Goal: Information Seeking & Learning: Find contact information

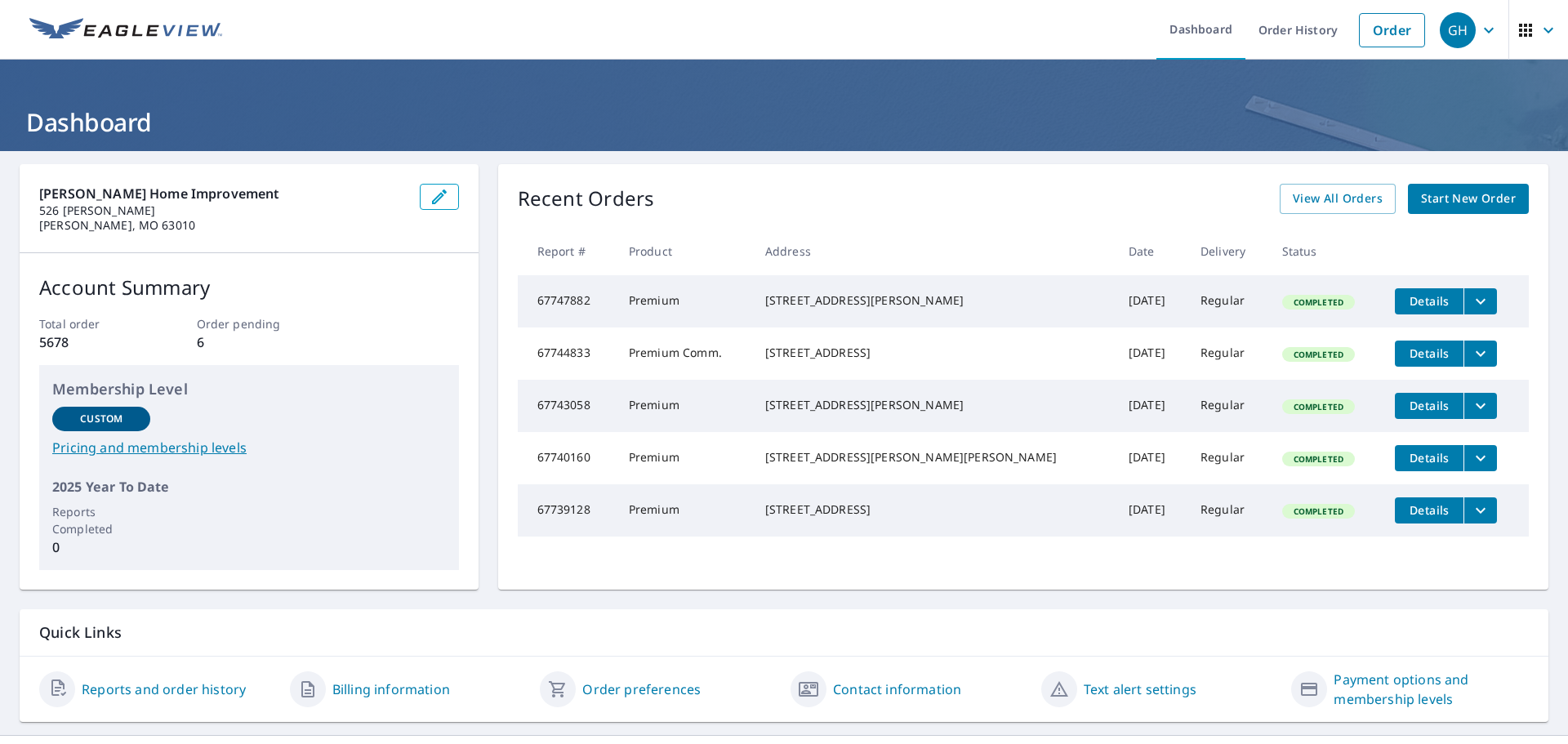
click at [752, 365] on td "Premium Comm." at bounding box center [684, 353] width 136 height 52
click at [1471, 363] on icon "filesDropdownBtn-67744833" at bounding box center [1480, 353] width 20 height 20
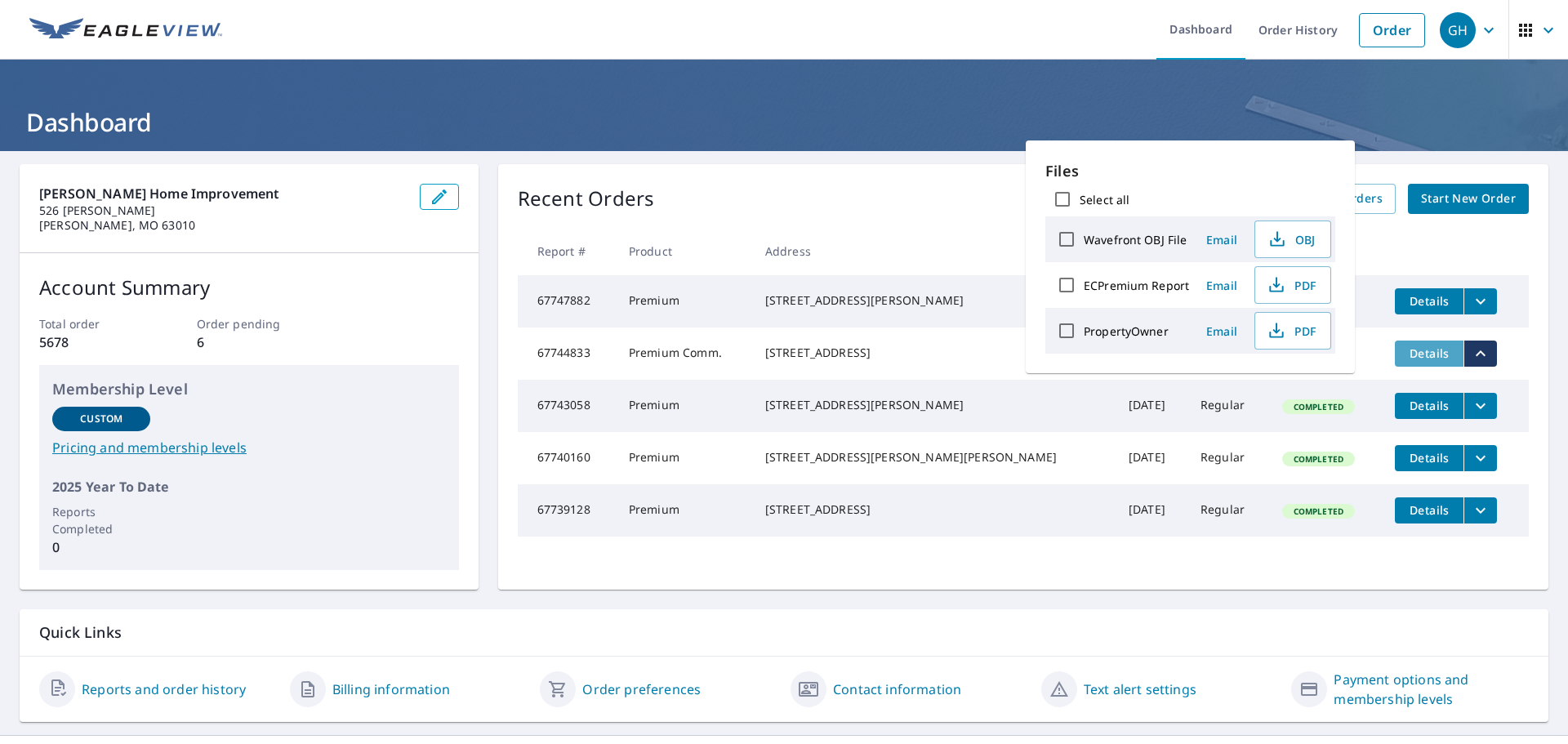
click at [1408, 360] on span "Details" at bounding box center [1429, 353] width 49 height 15
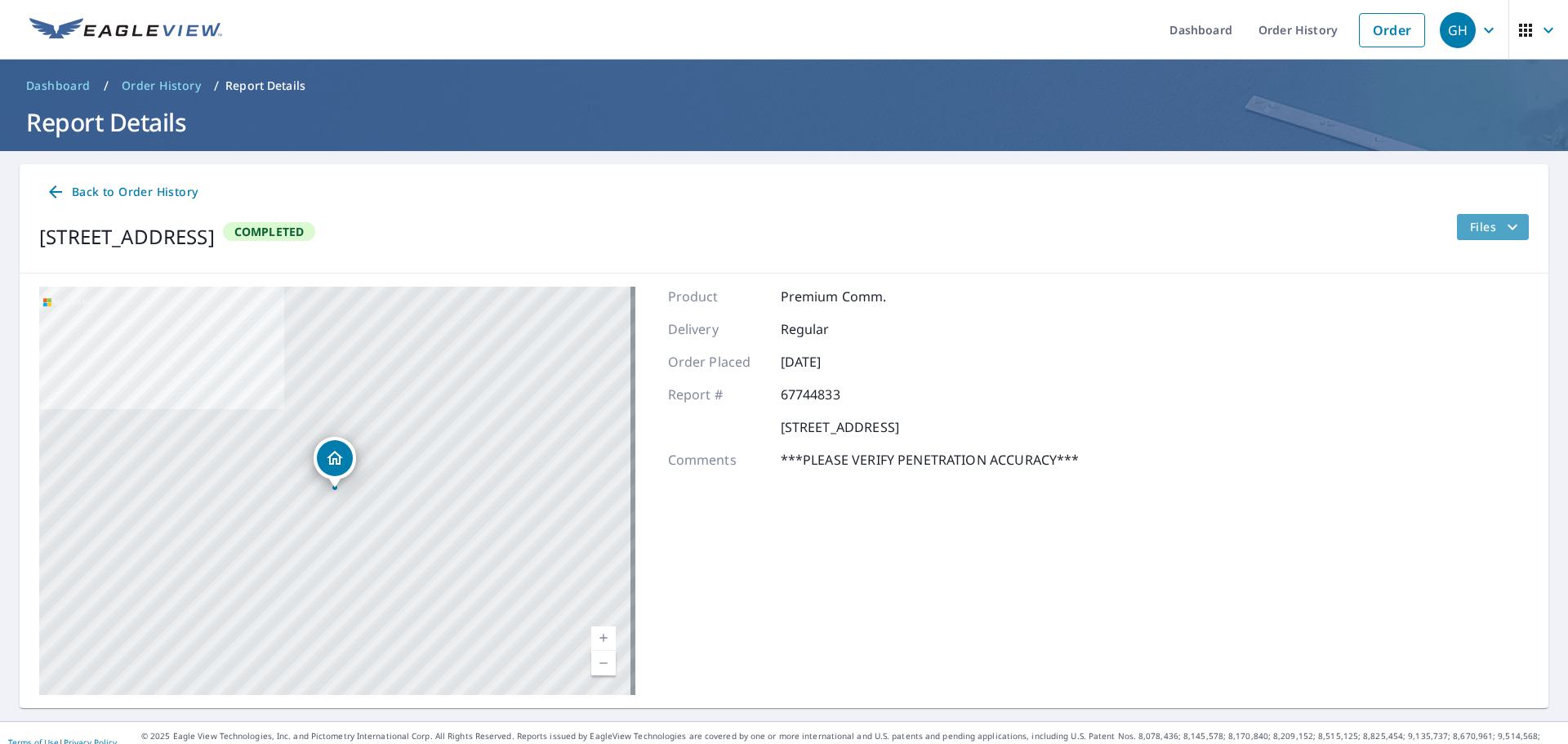
click at [1470, 226] on span "Files" at bounding box center [1496, 227] width 52 height 20
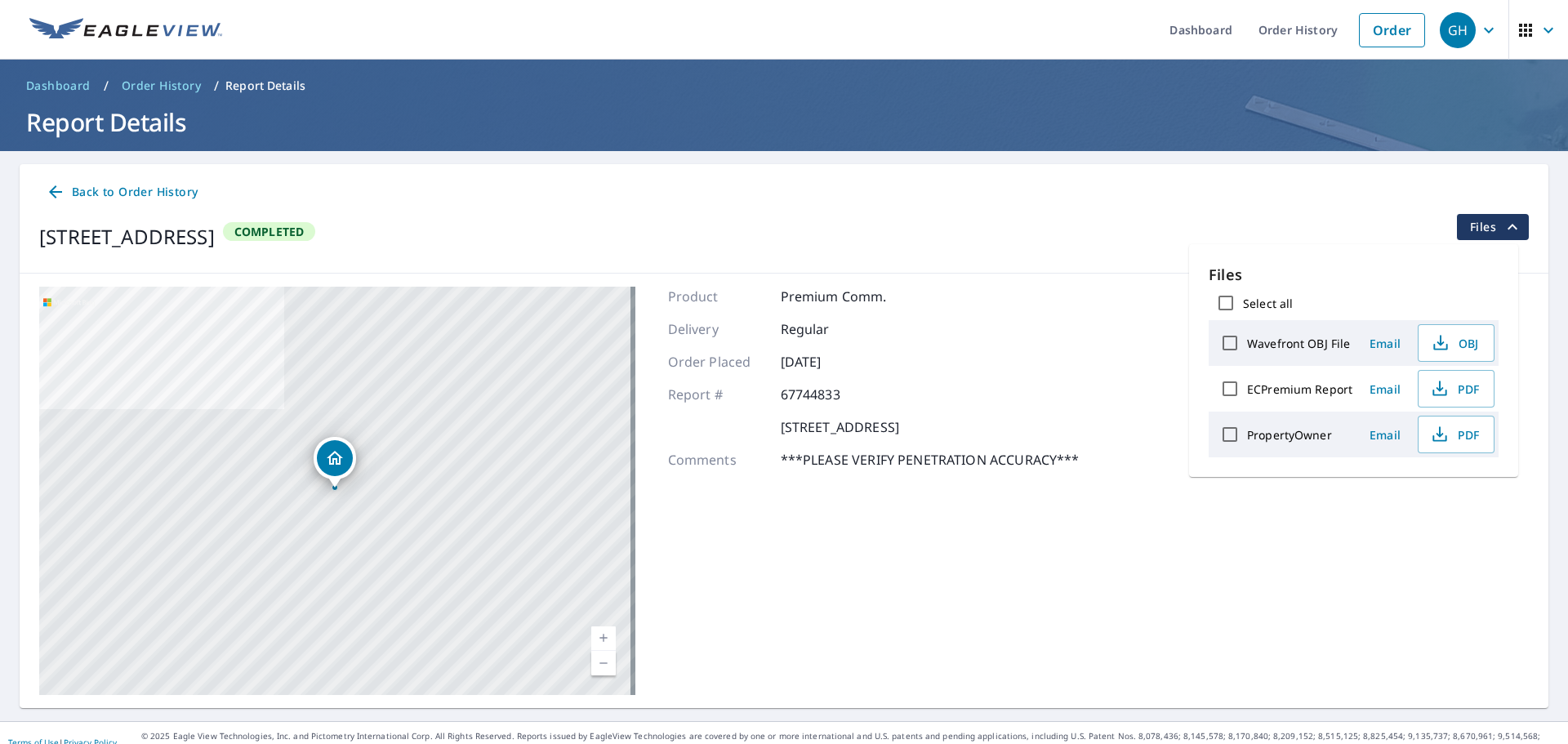
click at [1204, 521] on div "[STREET_ADDRESS] Aerial Road A standard road map Aerial A detailed look from ab…" at bounding box center [784, 491] width 1529 height 435
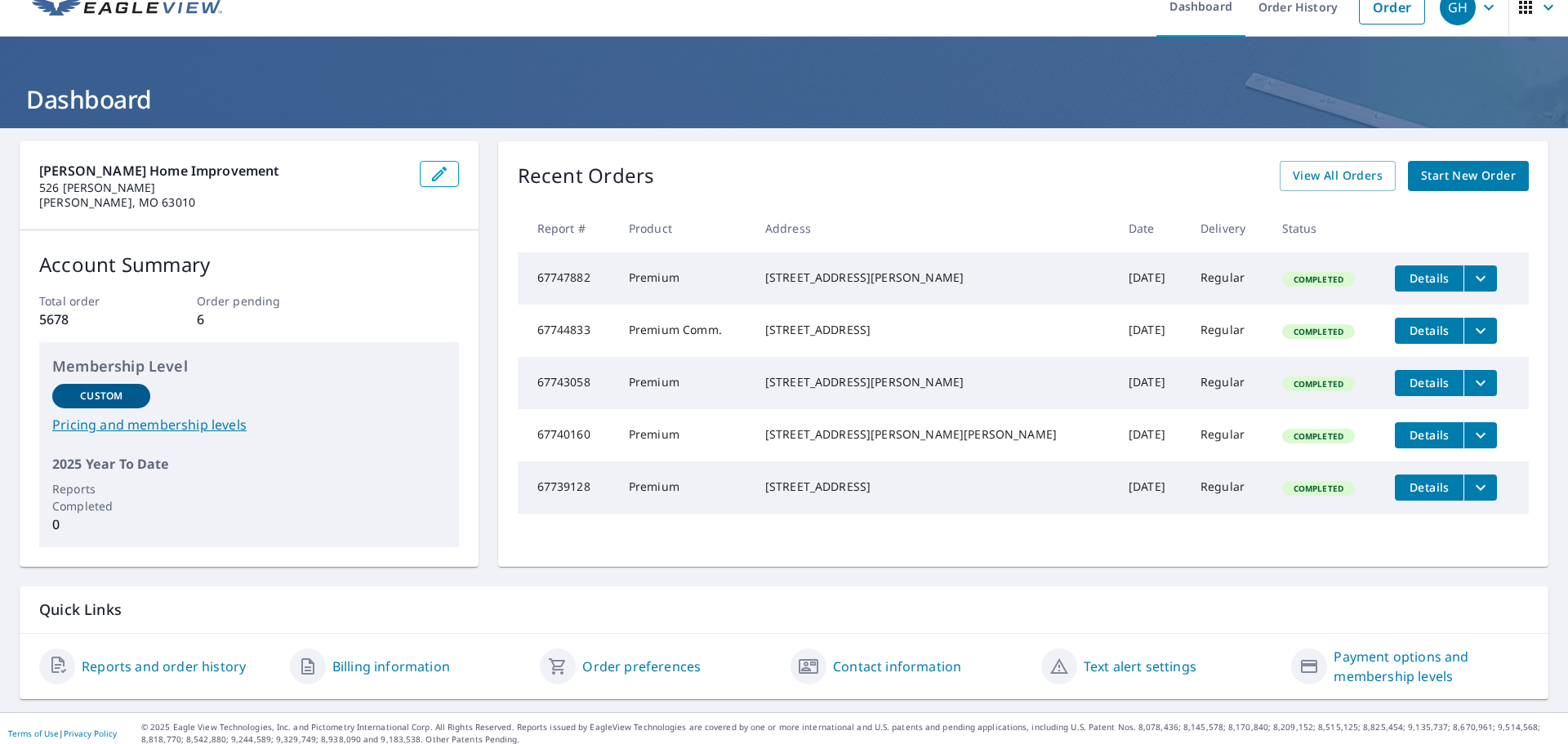
scroll to position [32, 0]
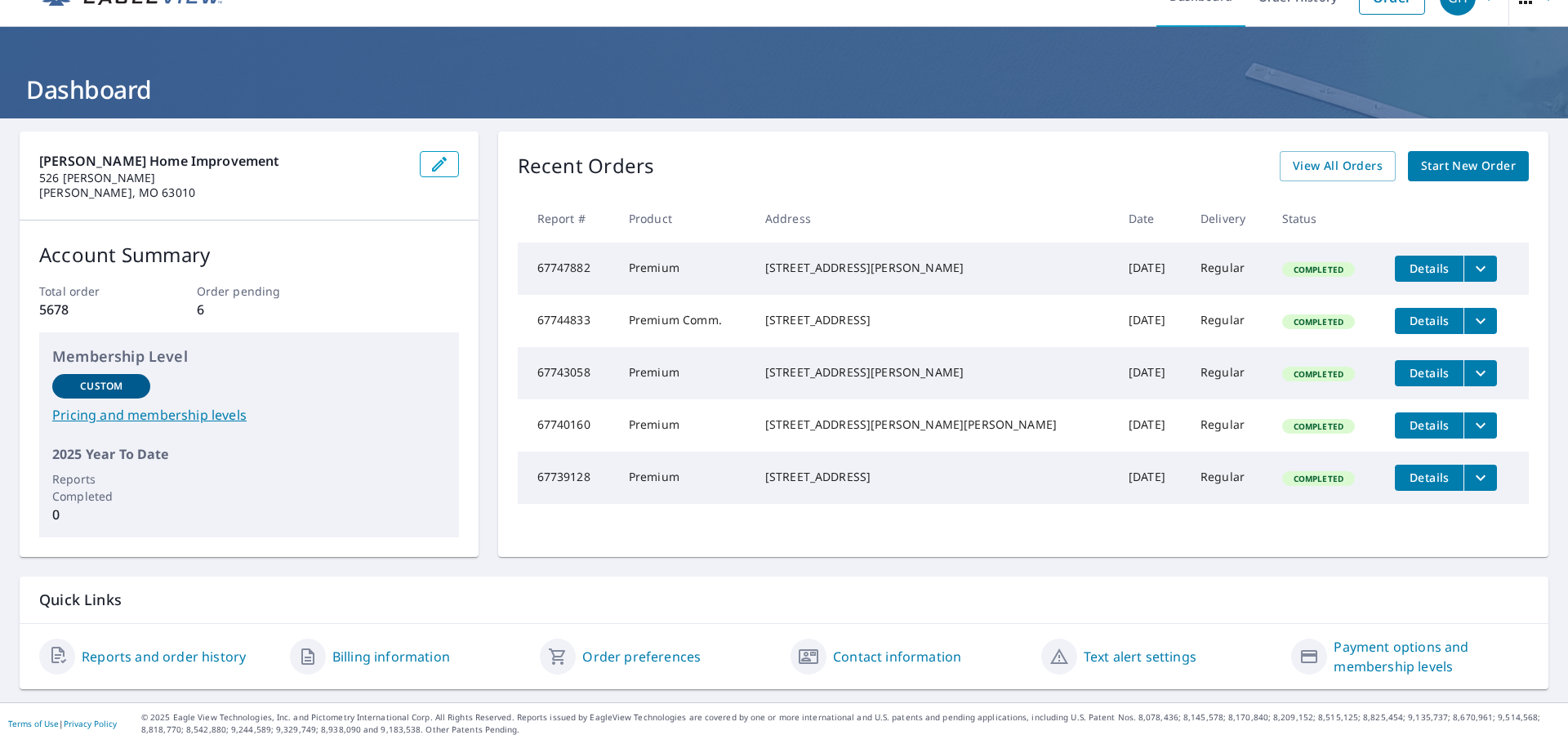
click at [900, 650] on link "Contact information" at bounding box center [897, 656] width 128 height 20
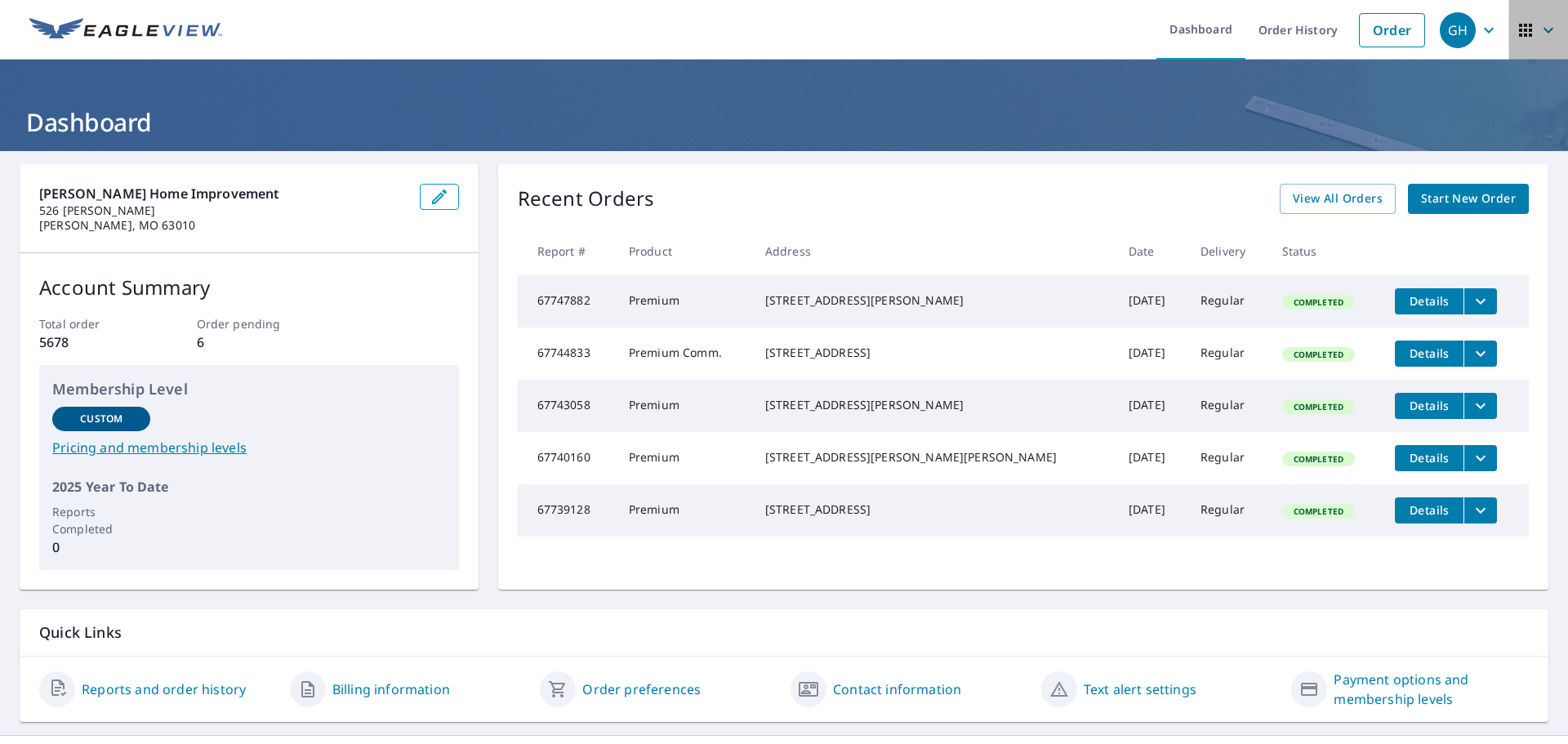
click at [1539, 31] on icon "button" at bounding box center [1548, 30] width 20 height 20
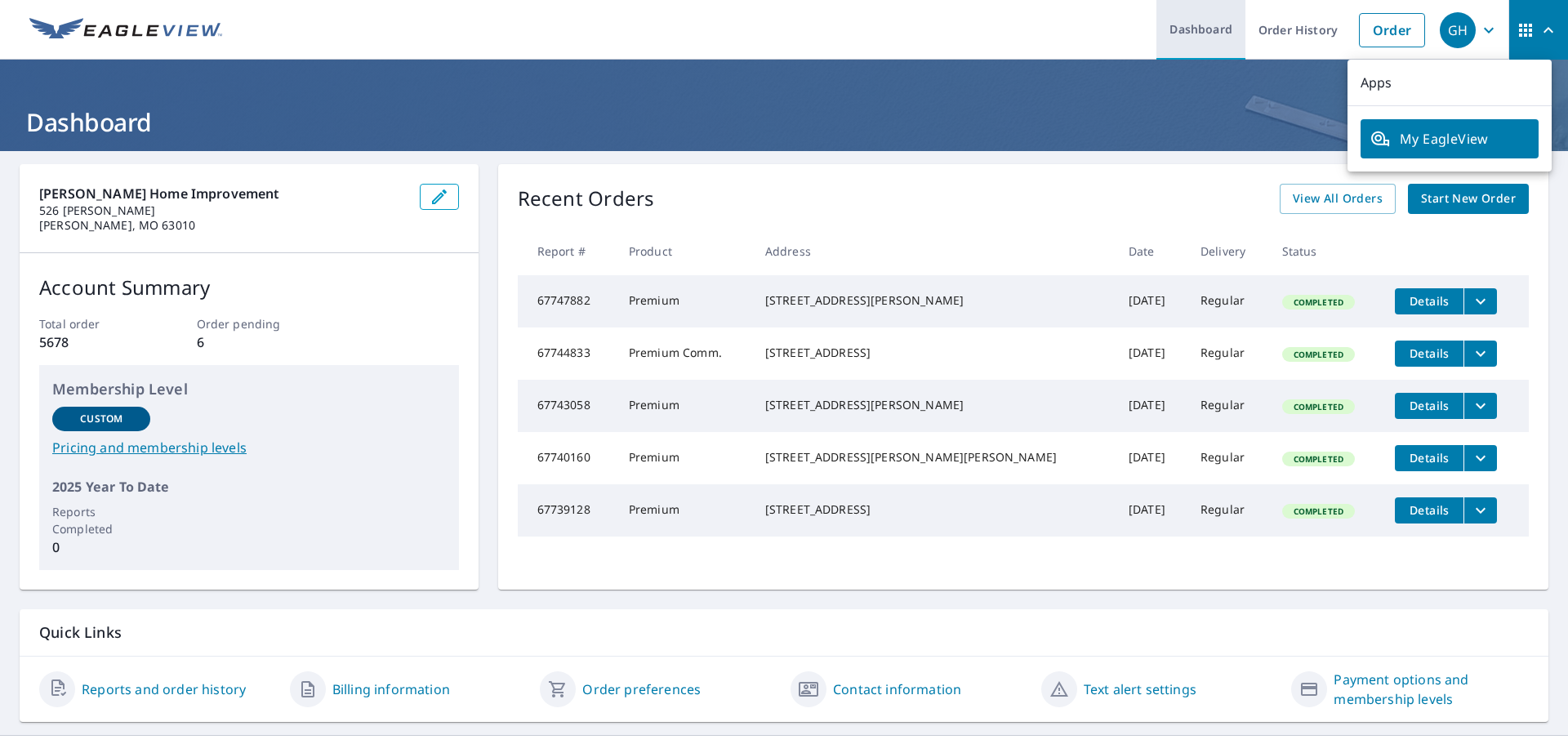
click at [1194, 32] on link "Dashboard" at bounding box center [1201, 30] width 89 height 60
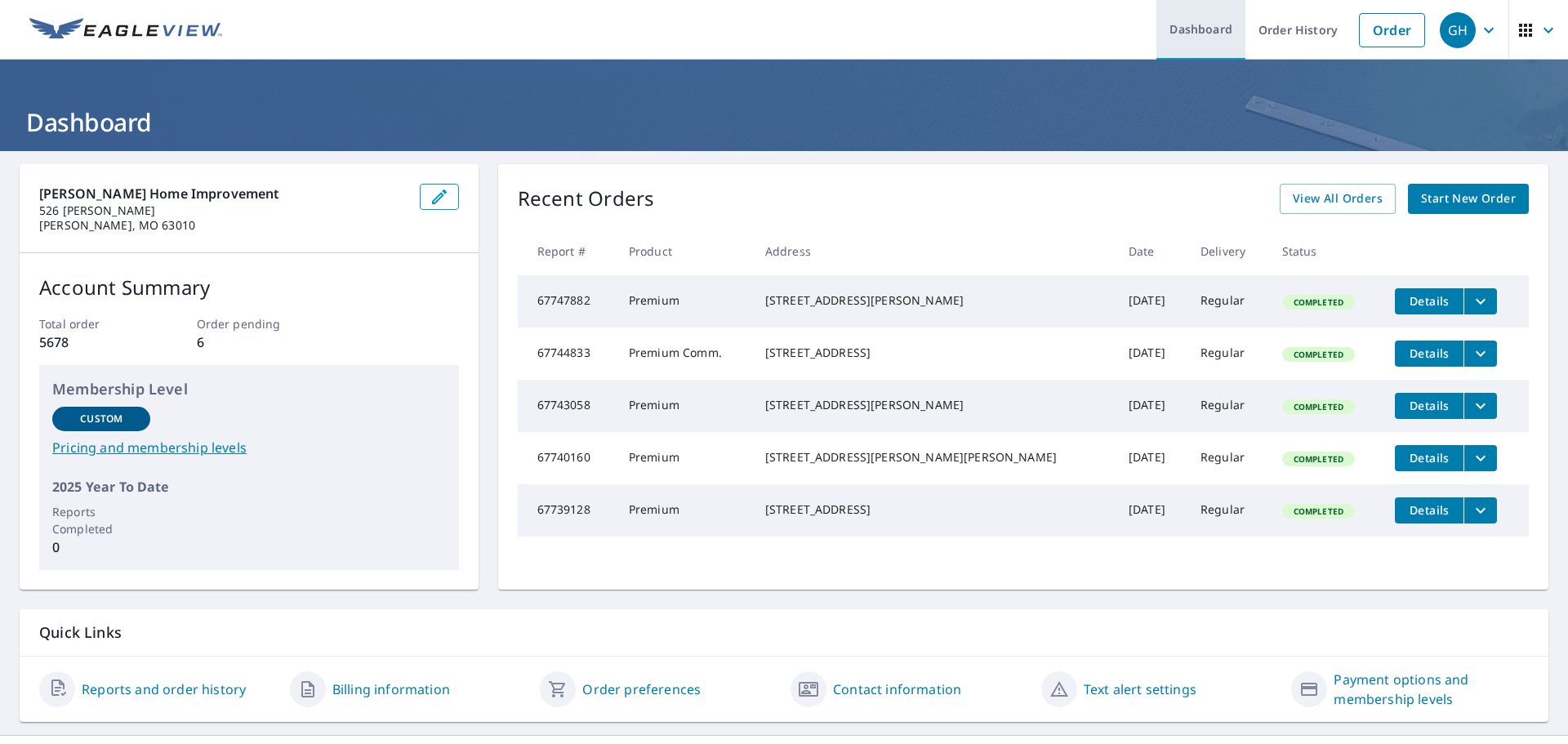
click at [1194, 32] on link "Dashboard" at bounding box center [1201, 30] width 89 height 60
click at [1270, 33] on link "Order History" at bounding box center [1299, 30] width 106 height 60
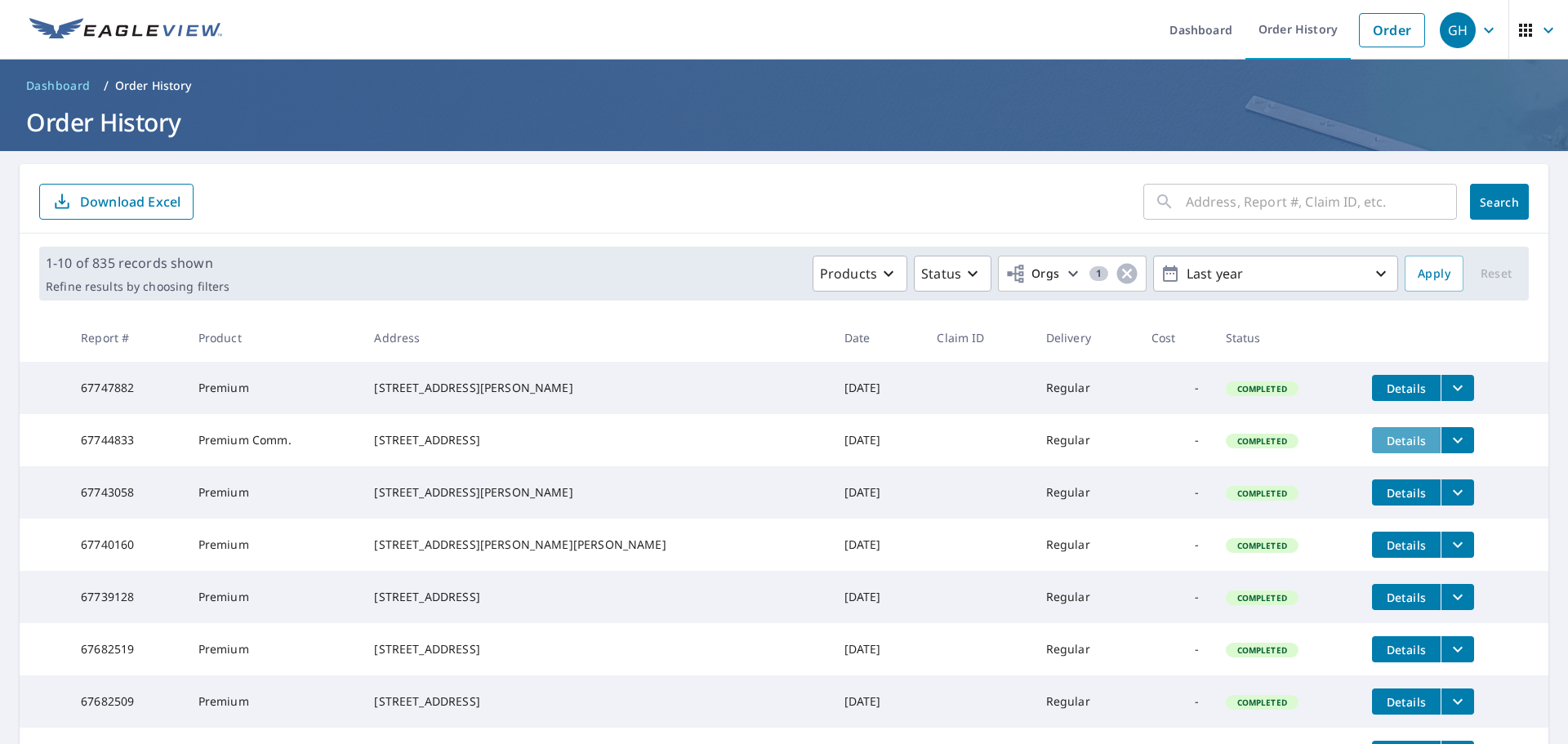
click at [1382, 443] on span "Details" at bounding box center [1406, 441] width 49 height 15
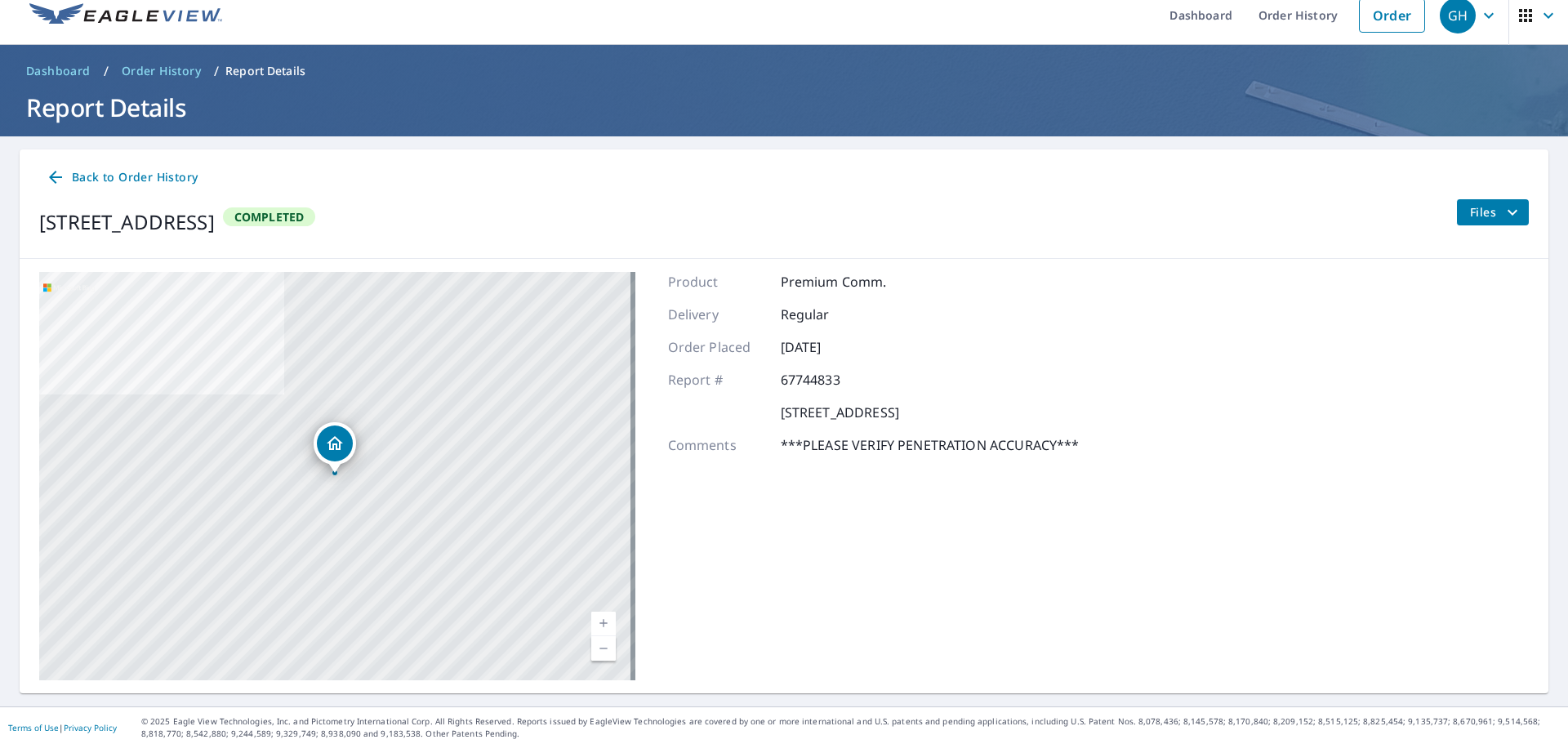
scroll to position [19, 0]
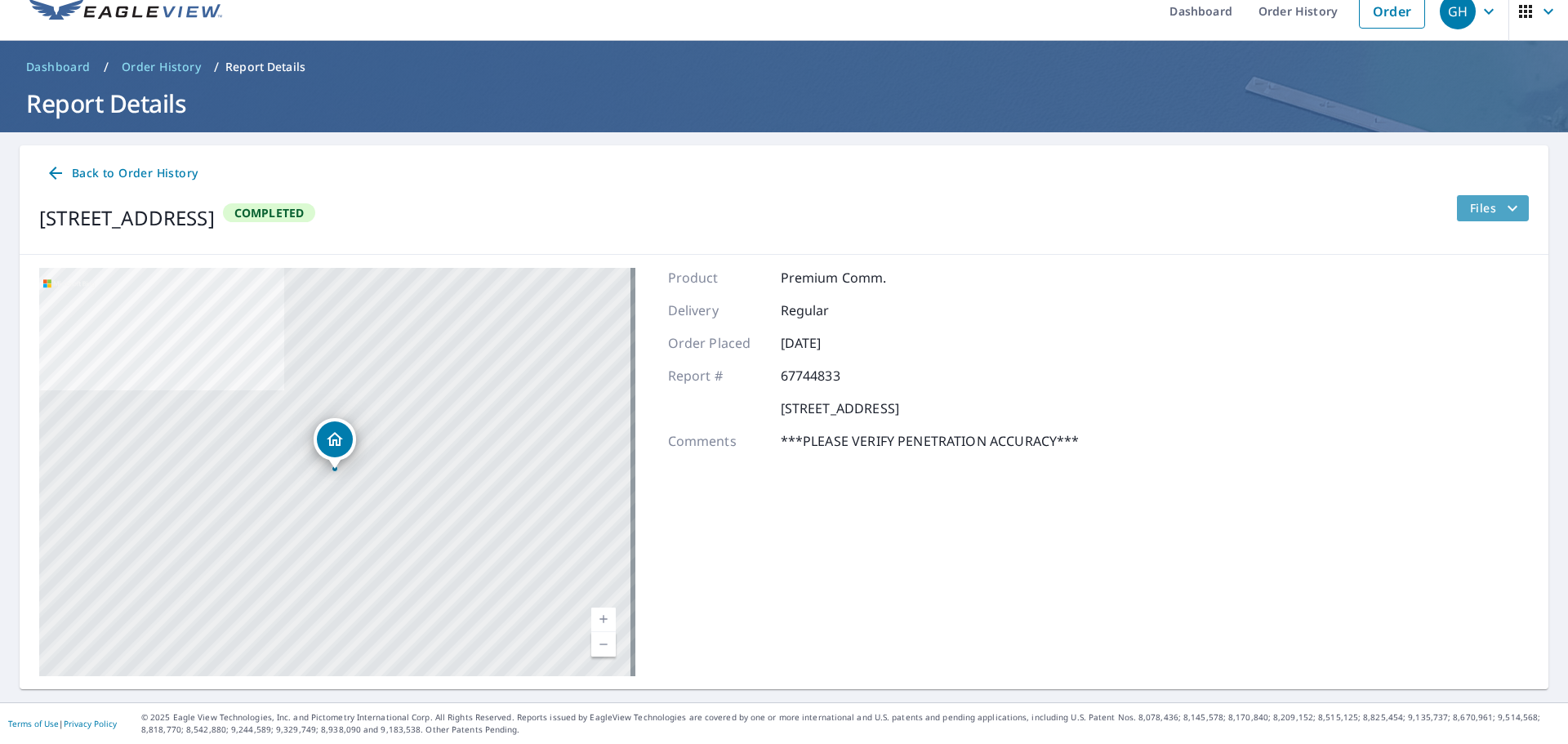
click at [1470, 212] on span "Files" at bounding box center [1496, 208] width 52 height 20
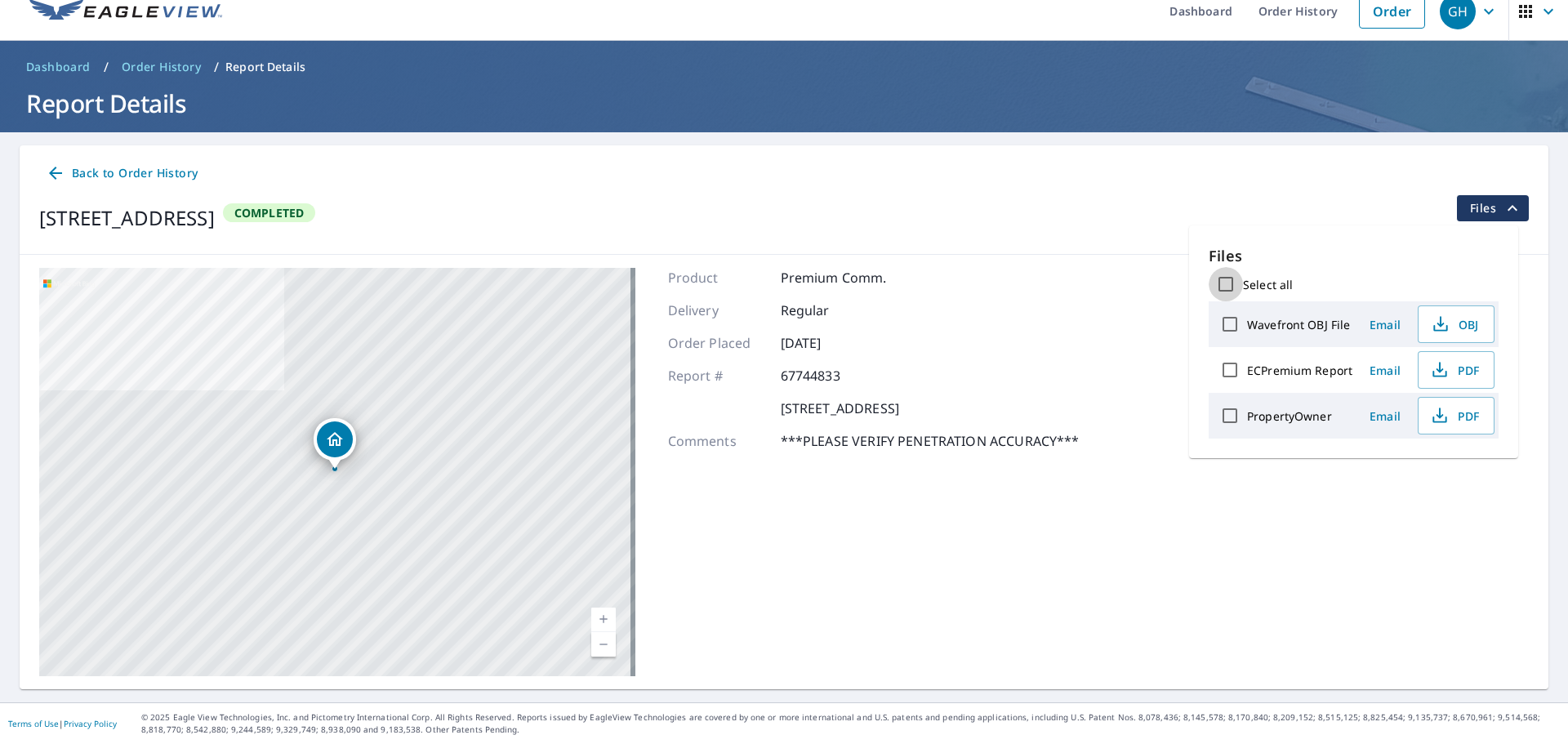
click at [1224, 282] on input "Select all" at bounding box center [1226, 284] width 34 height 34
checkbox input "true"
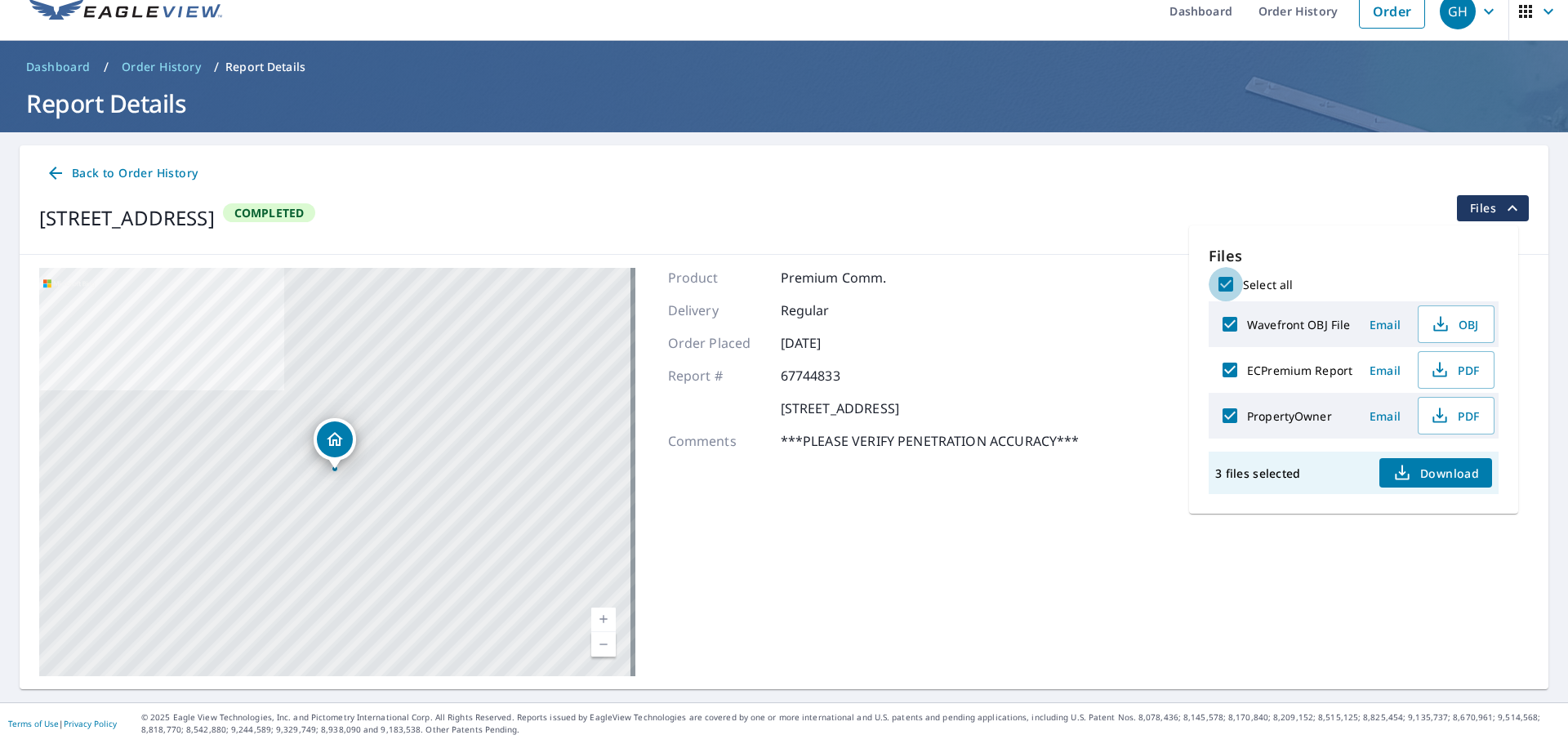
click at [1224, 282] on input "Select all" at bounding box center [1226, 284] width 34 height 34
checkbox input "false"
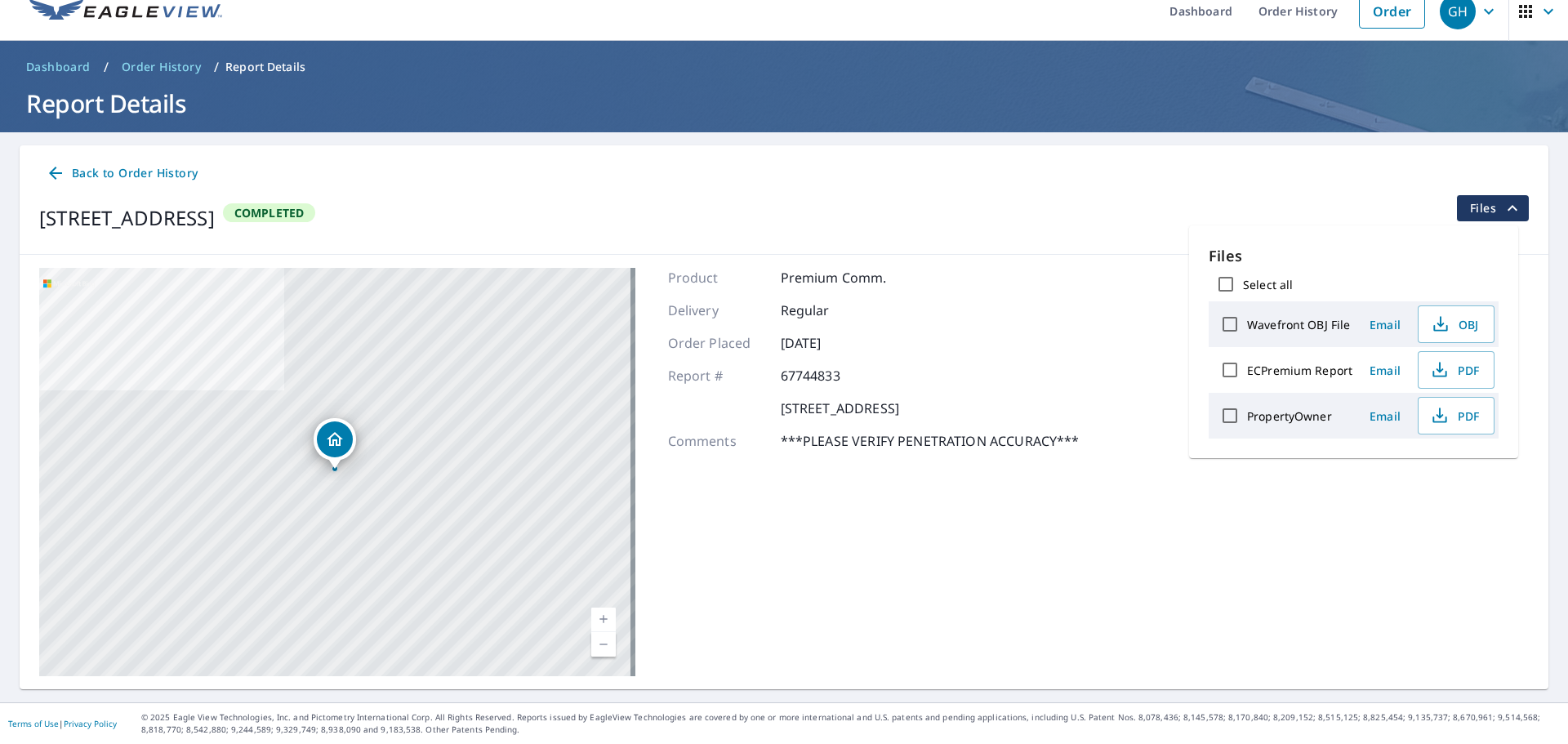
click at [1157, 309] on div "[STREET_ADDRESS] Aerial Road A standard road map Aerial A detailed look from ab…" at bounding box center [784, 472] width 1529 height 435
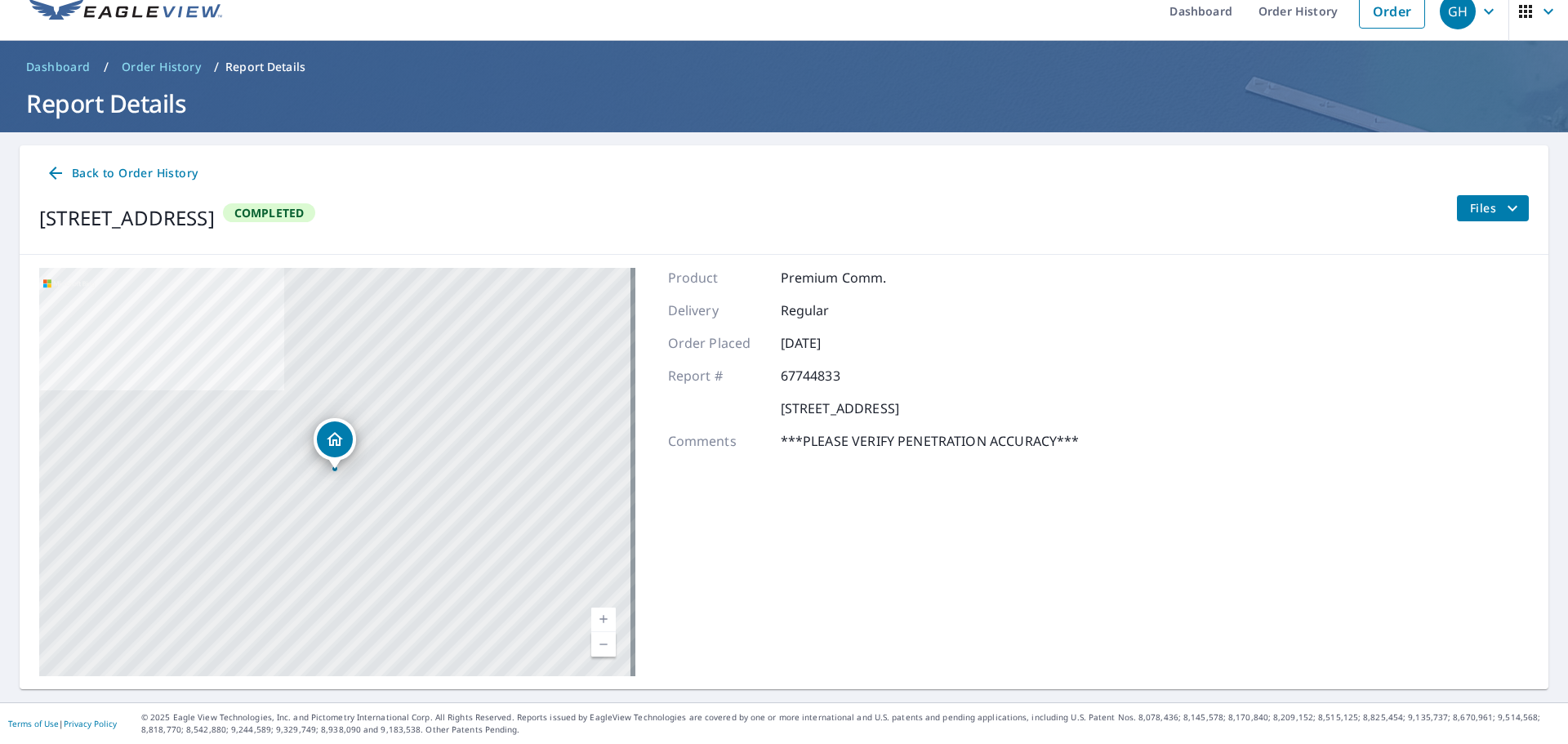
scroll to position [0, 0]
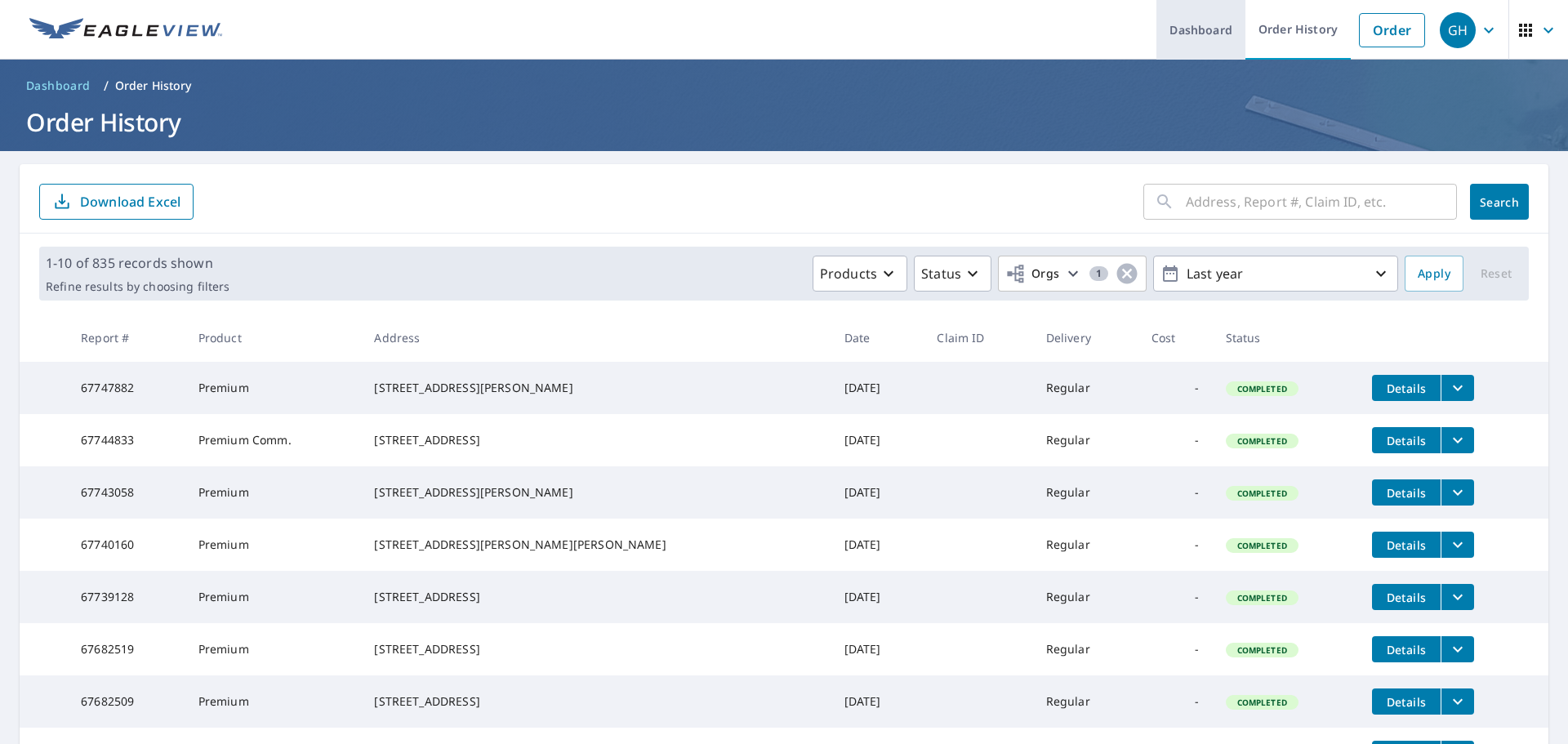
click at [1175, 35] on link "Dashboard" at bounding box center [1201, 30] width 89 height 60
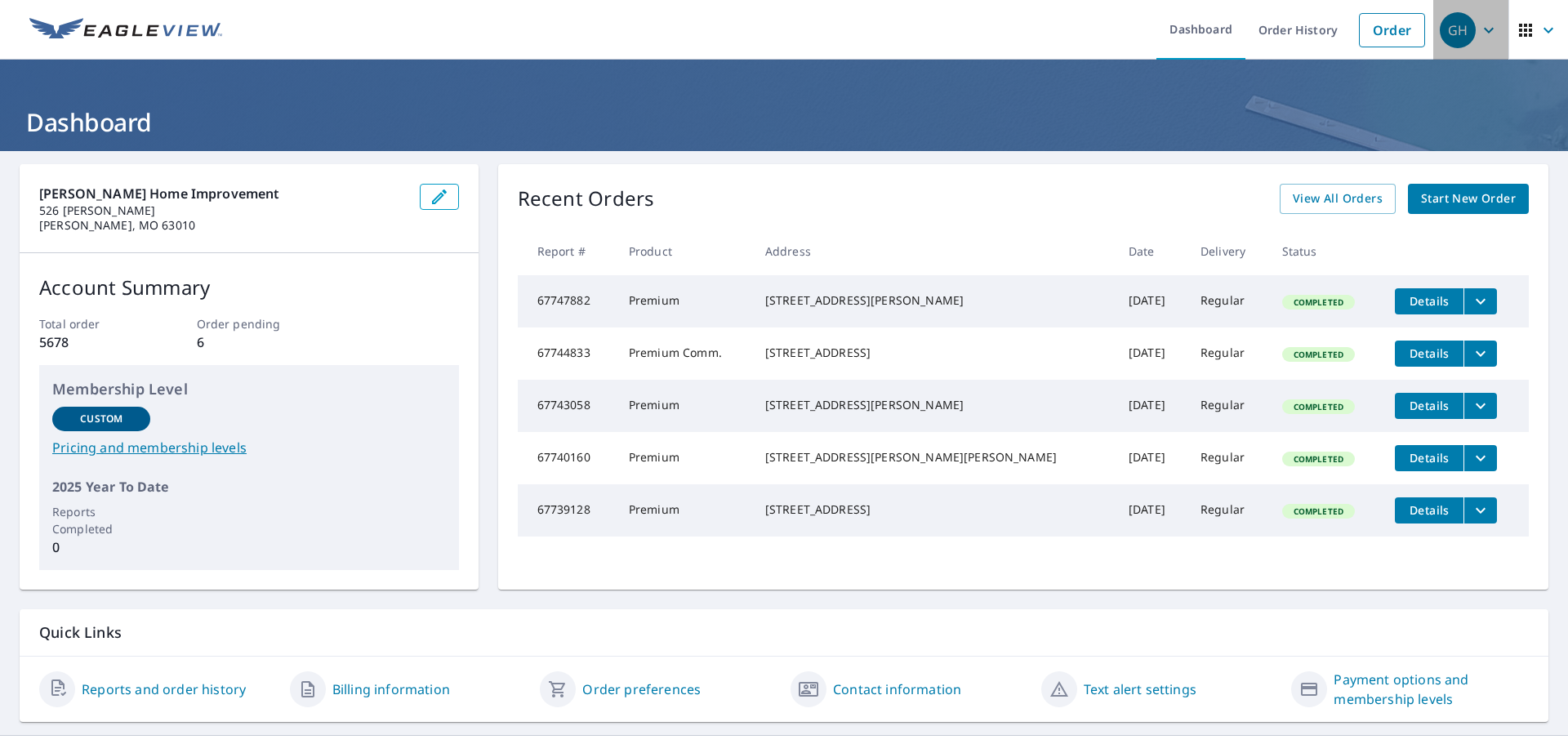
click at [1484, 32] on icon "button" at bounding box center [1489, 30] width 9 height 6
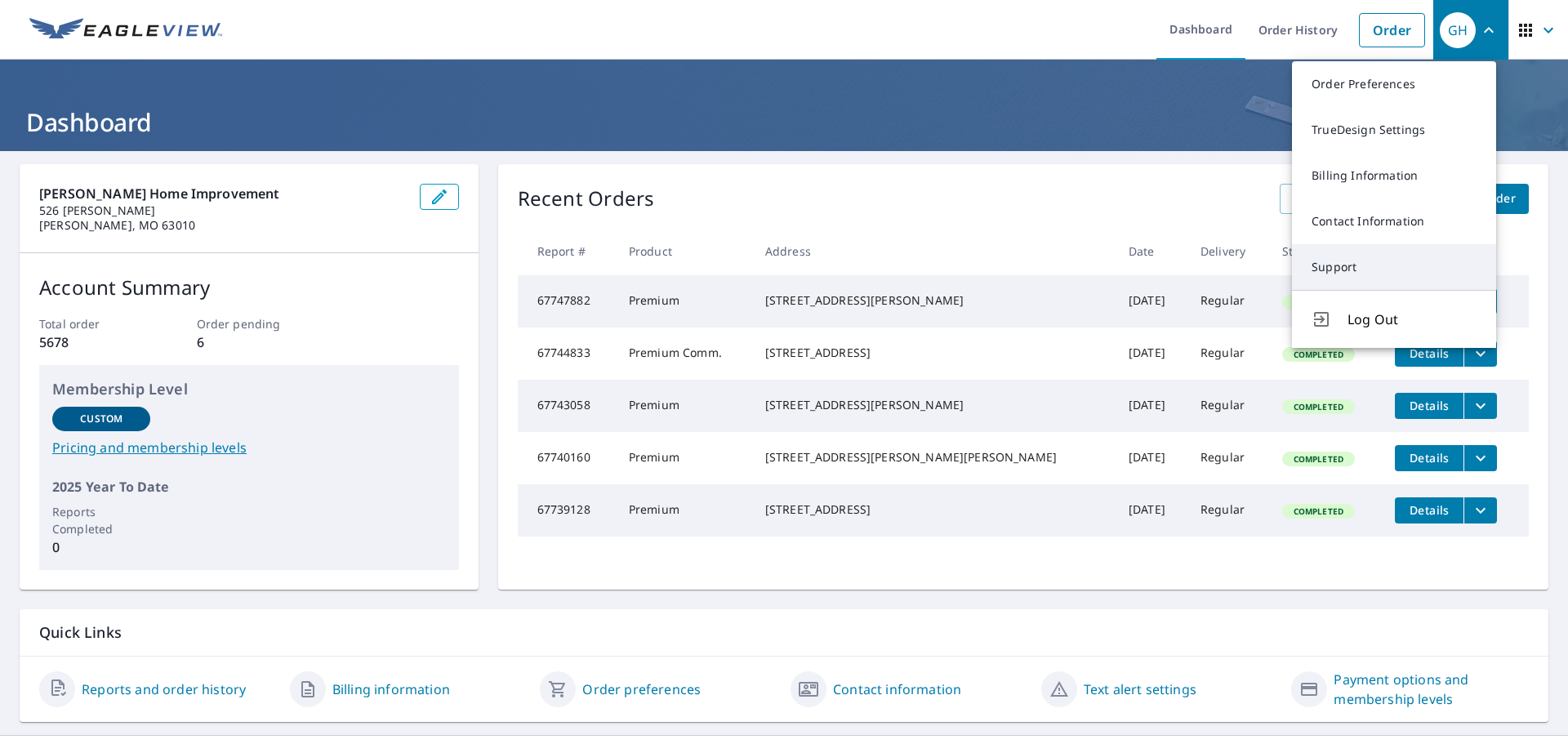
click at [1351, 264] on link "Support" at bounding box center [1393, 267] width 204 height 46
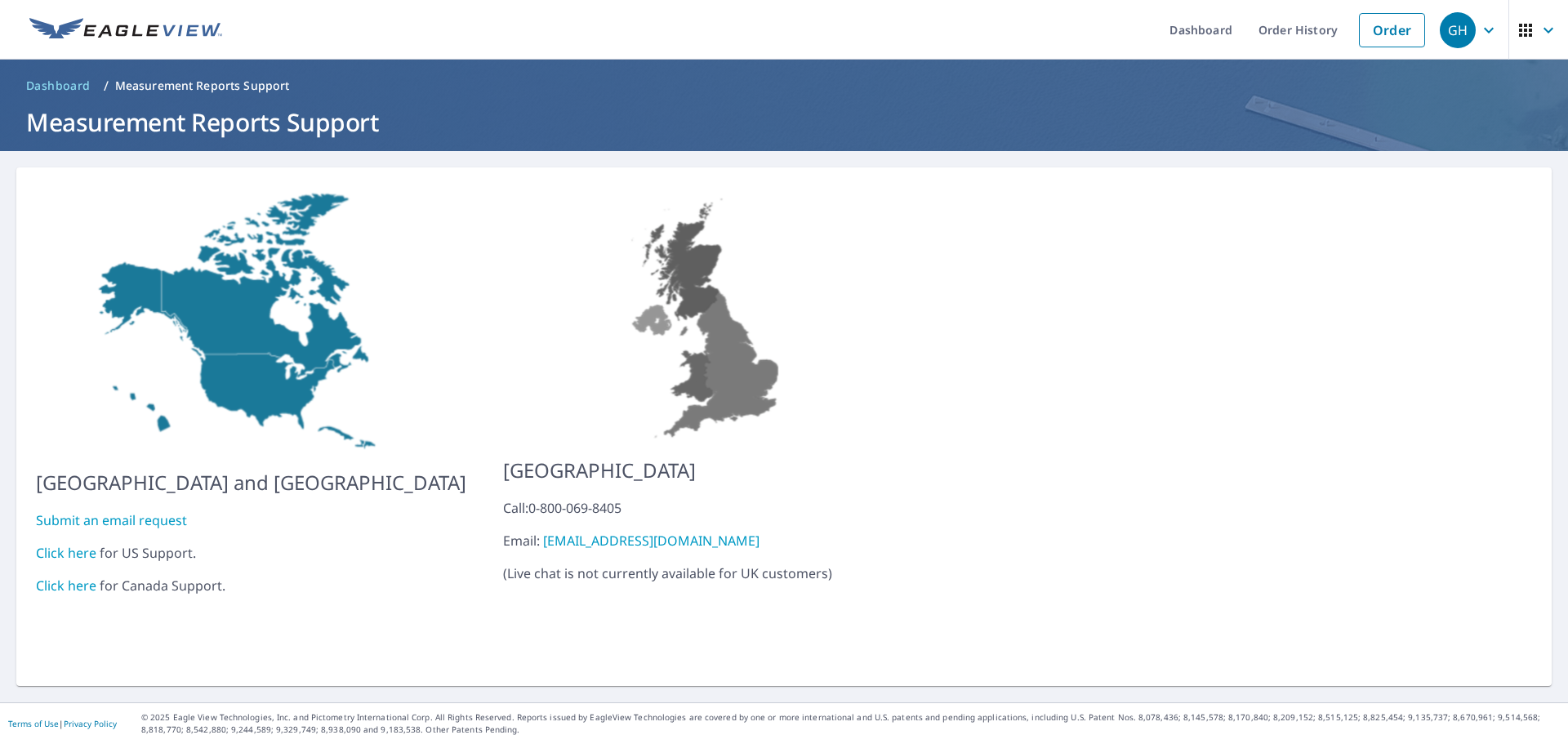
click at [68, 544] on link "Click here" at bounding box center [66, 552] width 61 height 18
